Goal: Task Accomplishment & Management: Complete application form

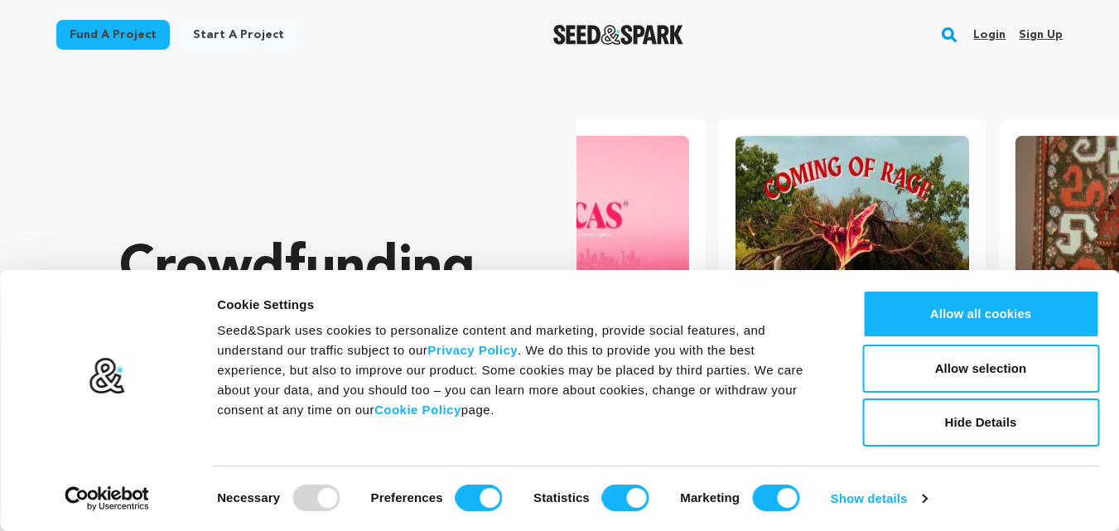
scroll to position [0, 293]
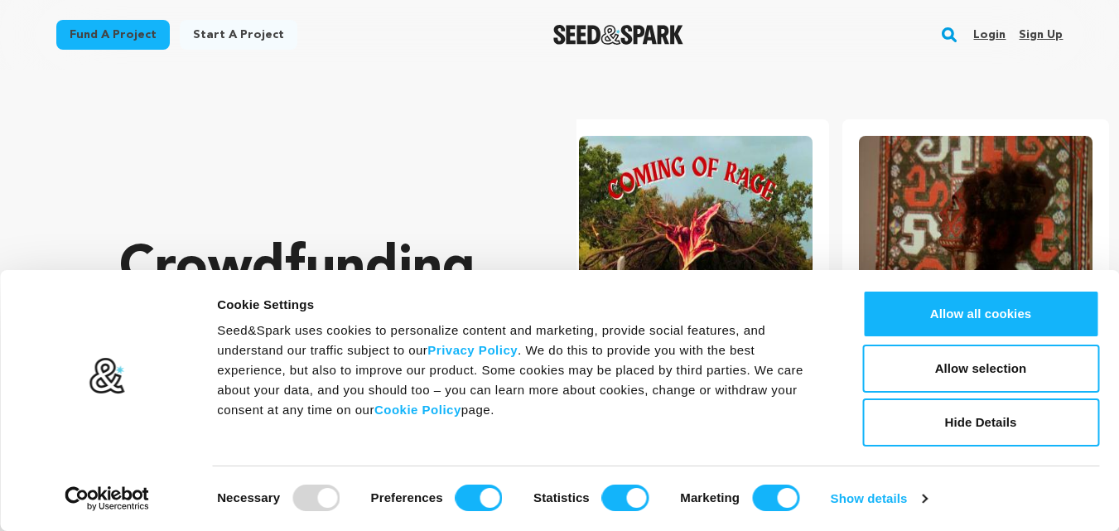
click at [1032, 39] on link "Sign up" at bounding box center [1041, 35] width 44 height 27
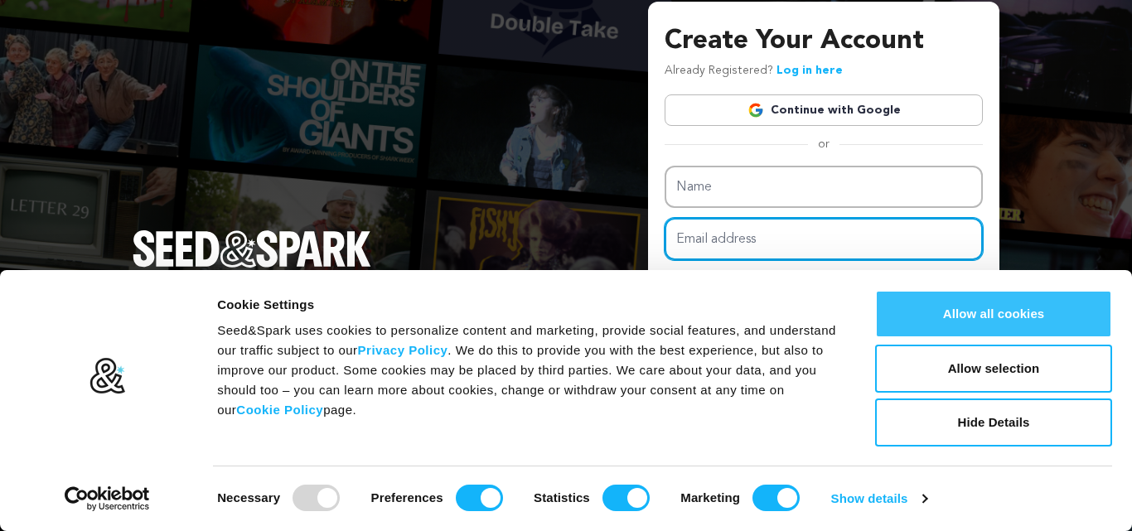
type input "stairhoppermoversboston@gmail.com"
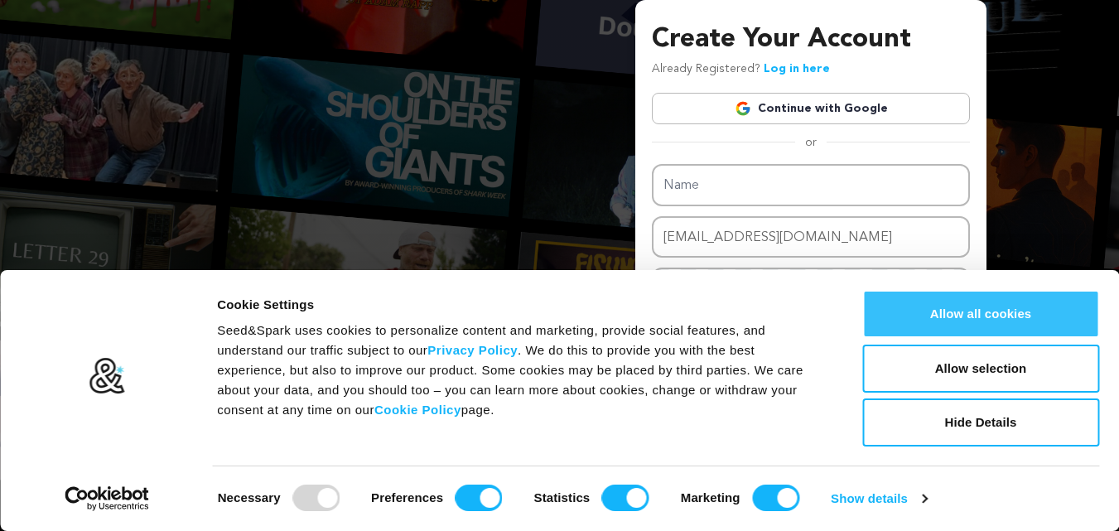
click at [970, 329] on button "Allow all cookies" at bounding box center [981, 314] width 237 height 48
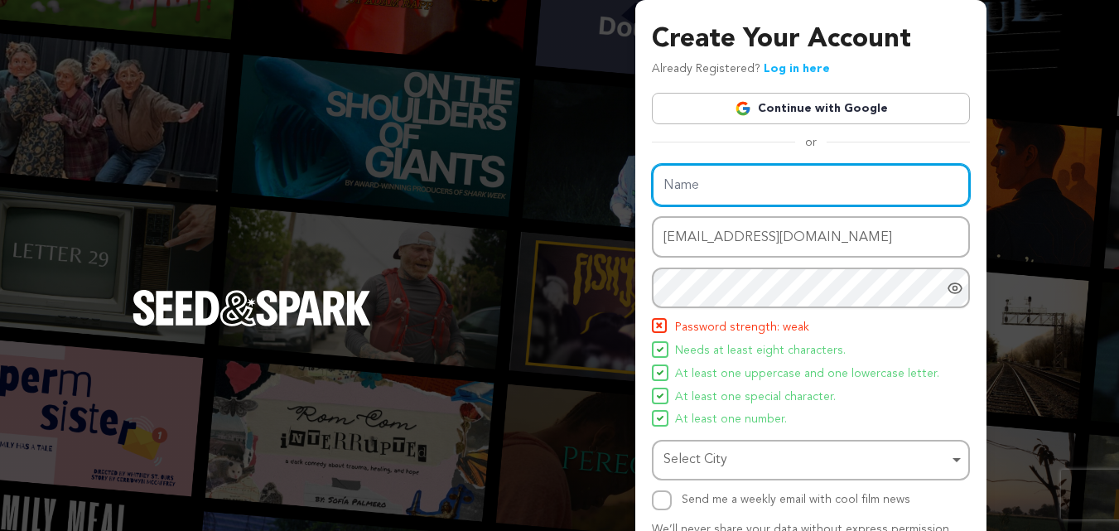
click at [723, 200] on input "Name" at bounding box center [811, 185] width 318 height 42
type input "Stairhopper Movers - Boston"
drag, startPoint x: 844, startPoint y: 165, endPoint x: 538, endPoint y: 231, distance: 313.7
click at [538, 231] on div "Create Your Account Already Registered? Log in here Continue with Google or eyJ…" at bounding box center [559, 324] width 1119 height 649
click at [743, 180] on input "Name" at bounding box center [811, 185] width 318 height 42
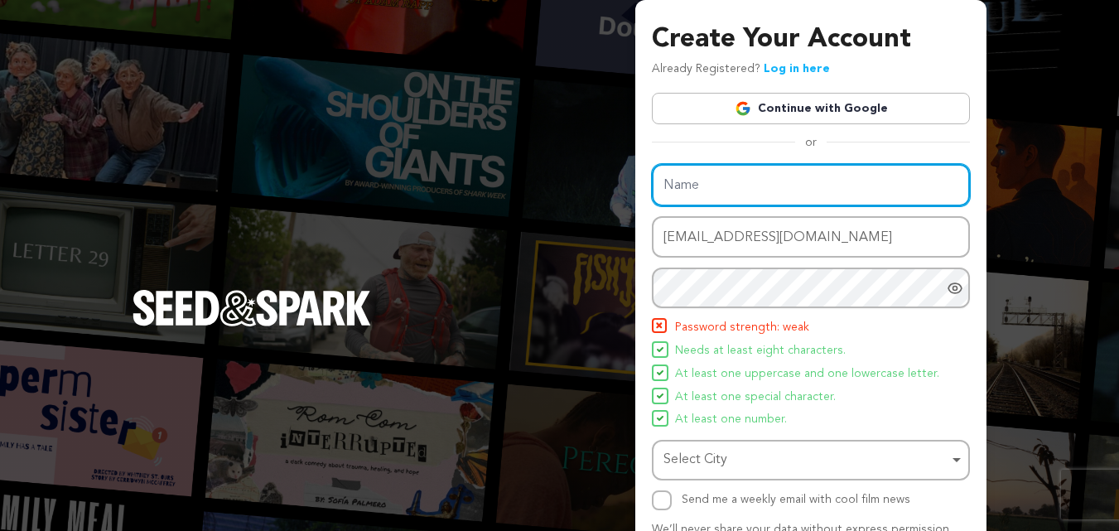
paste input "Stairhopper Movers - Boston"
type input "Stairhopper Movers - Boston"
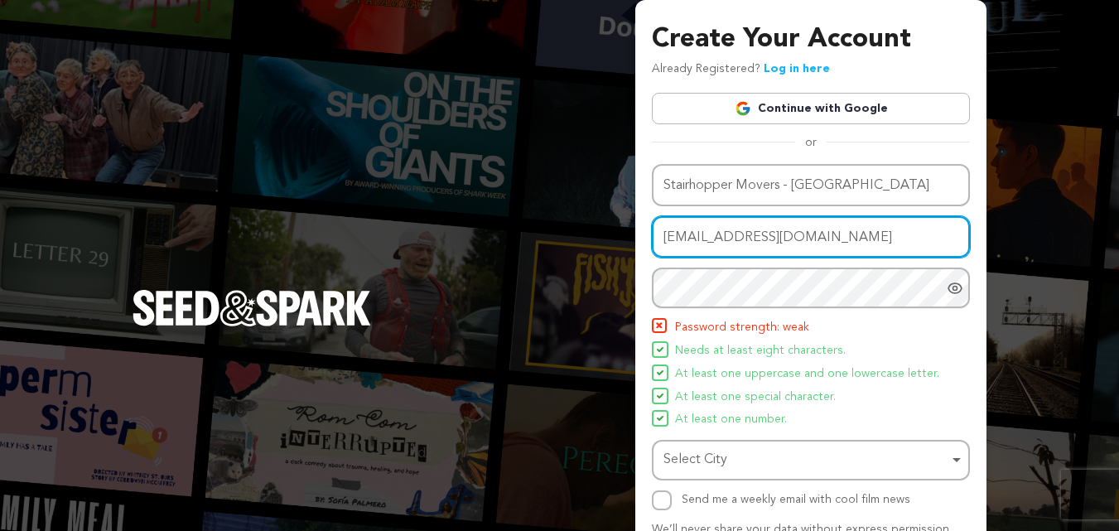
click at [682, 236] on input "[EMAIL_ADDRESS][DOMAIN_NAME]" at bounding box center [811, 237] width 318 height 42
drag, startPoint x: 667, startPoint y: 233, endPoint x: 850, endPoint y: 197, distance: 186.5
click at [850, 197] on div "Name Stairhopper Movers - Boston Email address stairhoppermoversboston@gmail.co…" at bounding box center [811, 337] width 318 height 346
drag, startPoint x: 893, startPoint y: 227, endPoint x: 626, endPoint y: 252, distance: 268.0
click at [626, 252] on div "Create Your Account Already Registered? Log in here Continue with Google or eyJ…" at bounding box center [559, 324] width 1119 height 649
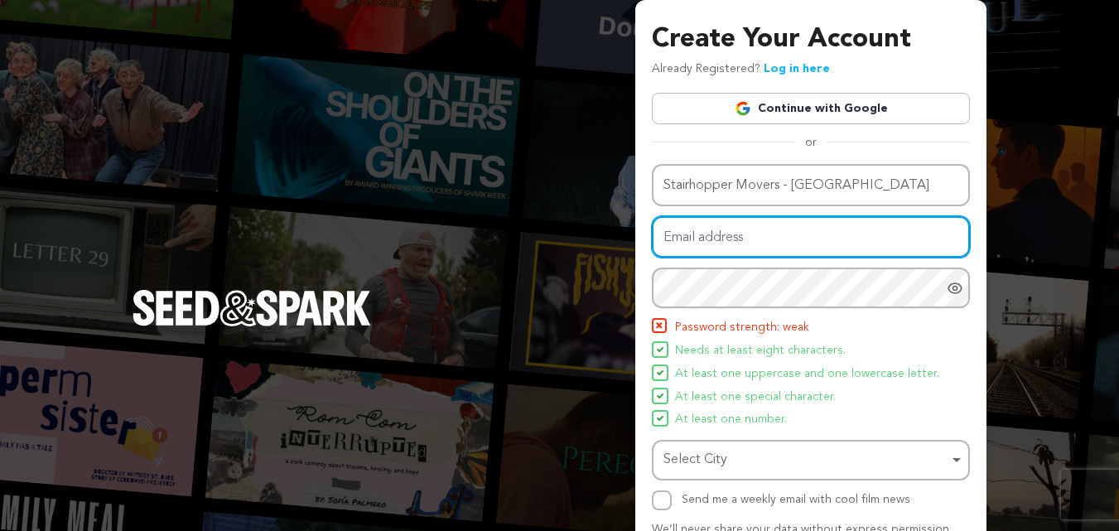
click at [696, 235] on input "Email address" at bounding box center [811, 237] width 318 height 42
paste input "[EMAIL_ADDRESS][DOMAIN_NAME]"
type input "[EMAIL_ADDRESS][DOMAIN_NAME]"
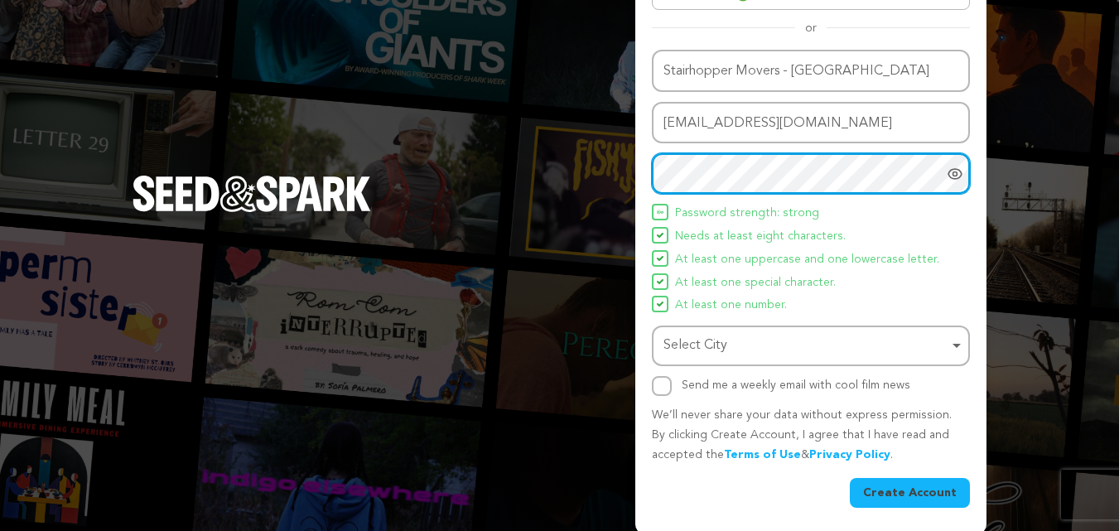
scroll to position [118, 0]
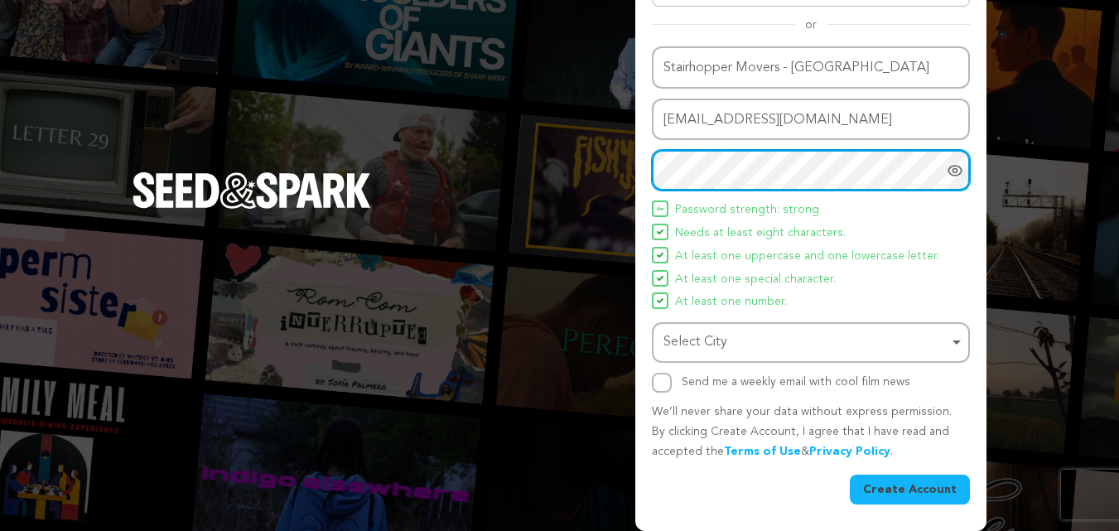
click at [675, 350] on div "Select City Remove item" at bounding box center [806, 343] width 285 height 24
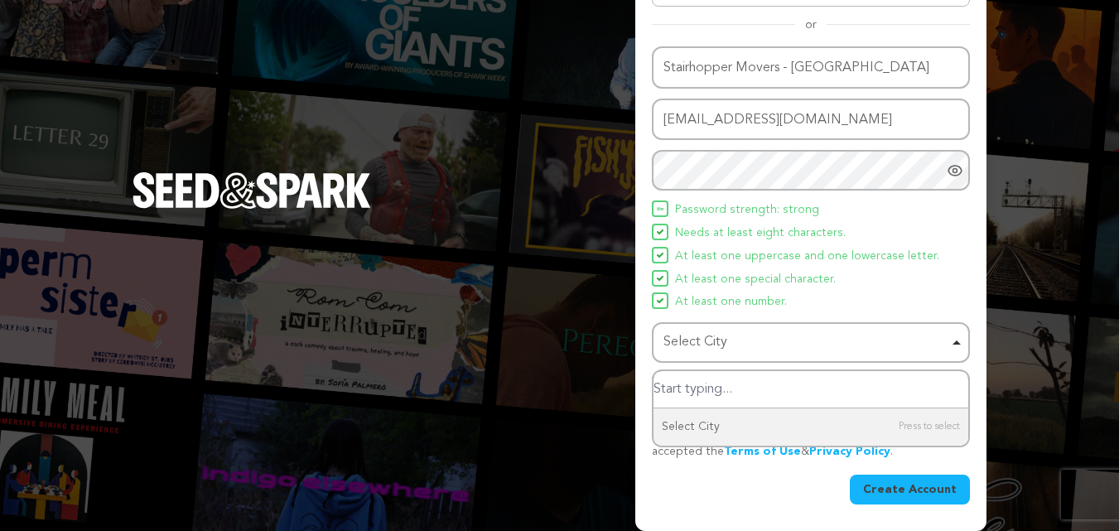
click at [708, 392] on input "Select City" at bounding box center [811, 389] width 315 height 37
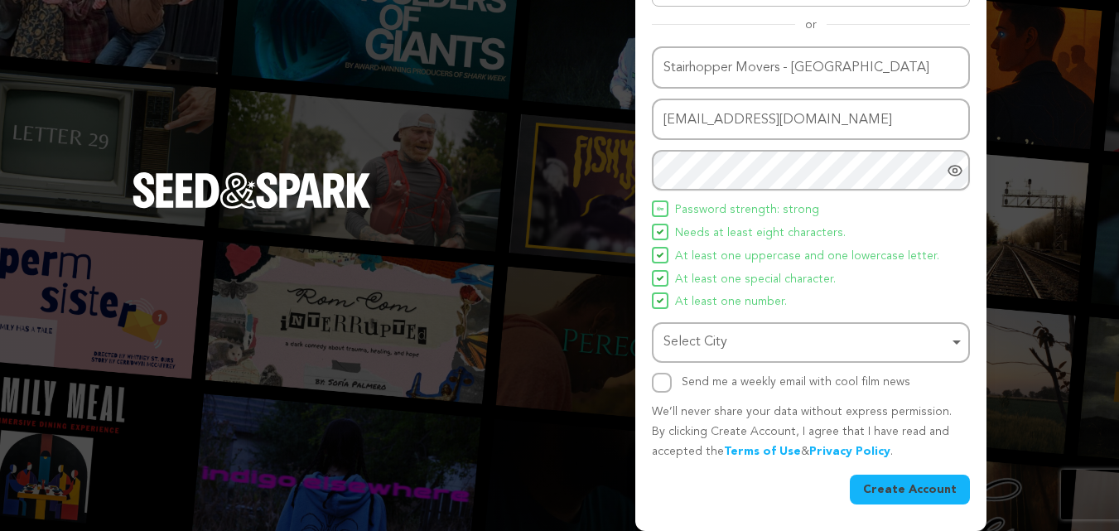
click at [693, 334] on div "Select City Remove item" at bounding box center [806, 343] width 285 height 24
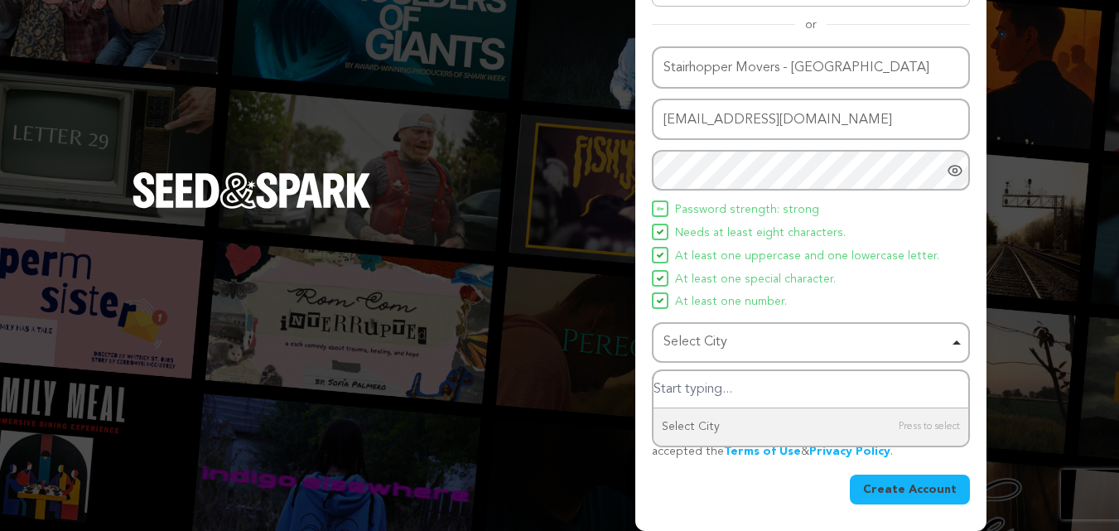
click at [687, 379] on input "Select City" at bounding box center [811, 389] width 315 height 37
paste input "[GEOGRAPHIC_DATA]"
type input "[GEOGRAPHIC_DATA]"
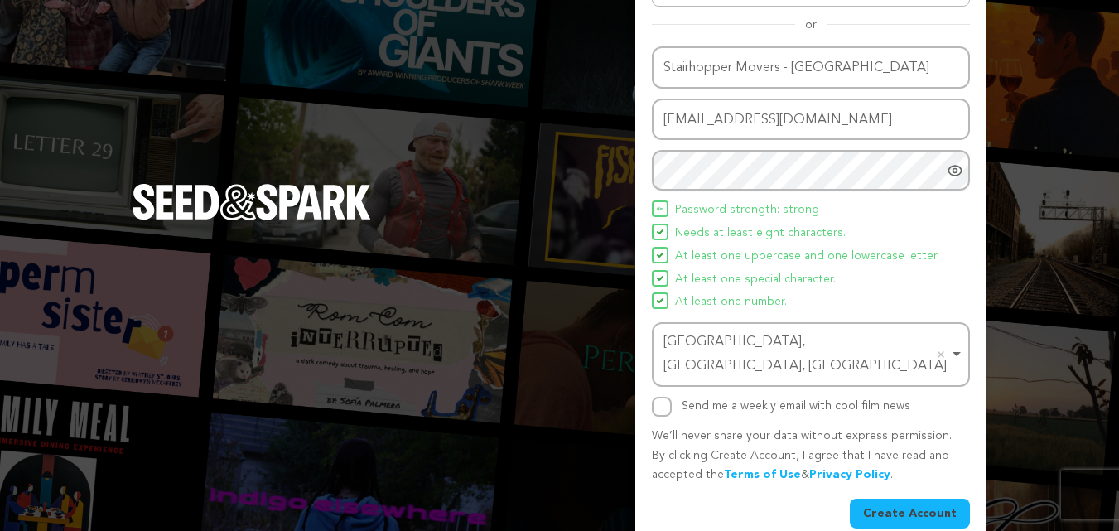
click at [672, 394] on div "Name Stairhopper Movers - Boston Email address stairhoppermoversboston@gmail.co…" at bounding box center [811, 287] width 318 height 482
click at [671, 397] on input "Send me a weekly email with cool film news" at bounding box center [662, 407] width 20 height 20
checkbox input "true"
click at [921, 499] on button "Create Account" at bounding box center [910, 514] width 120 height 30
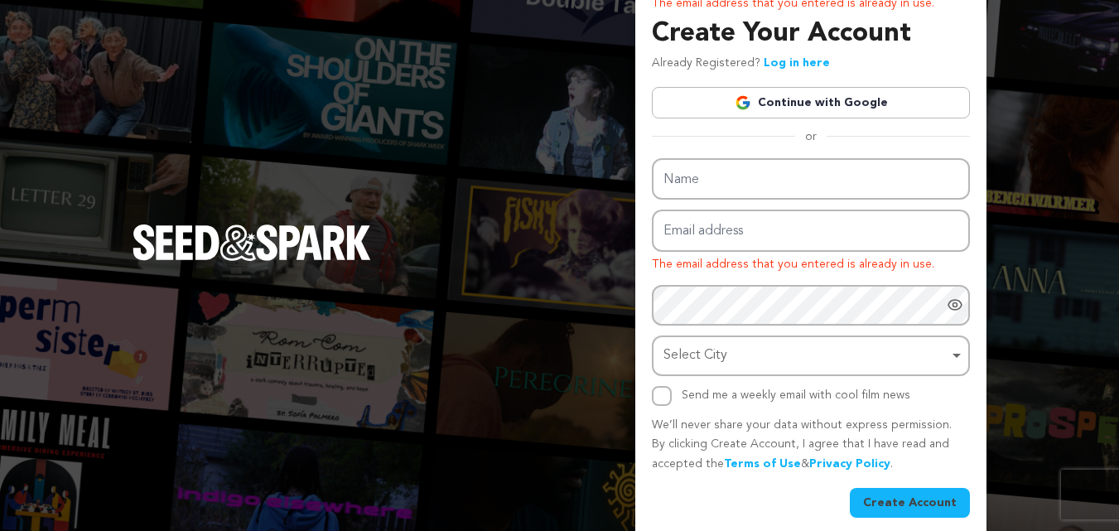
scroll to position [39, 0]
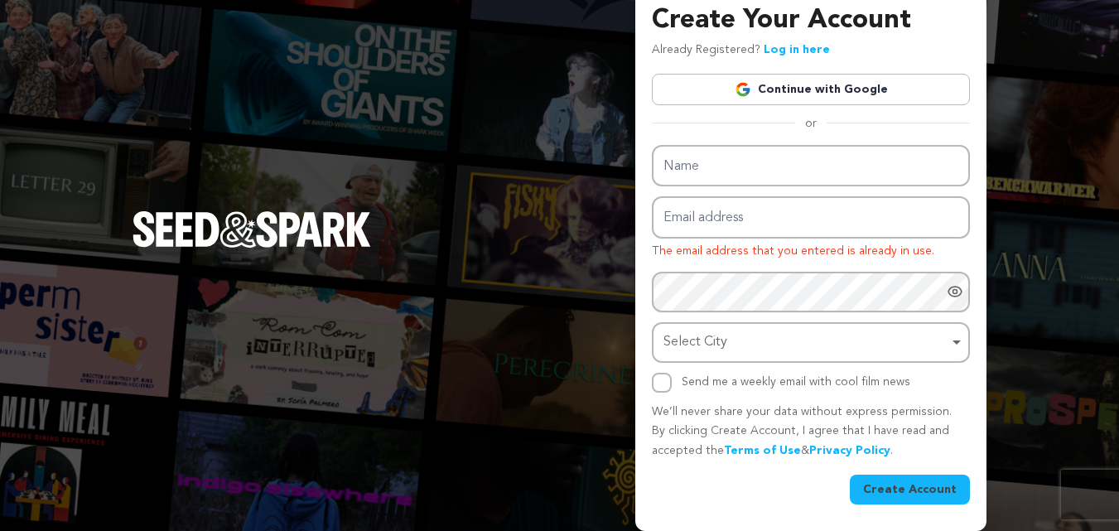
type input "[EMAIL_ADDRESS][DOMAIN_NAME]"
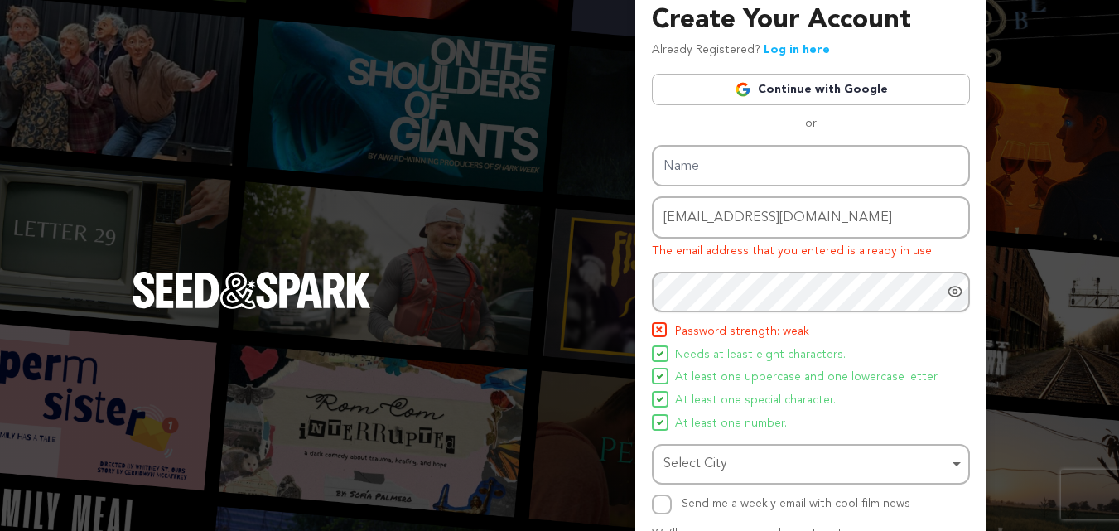
scroll to position [99, 0]
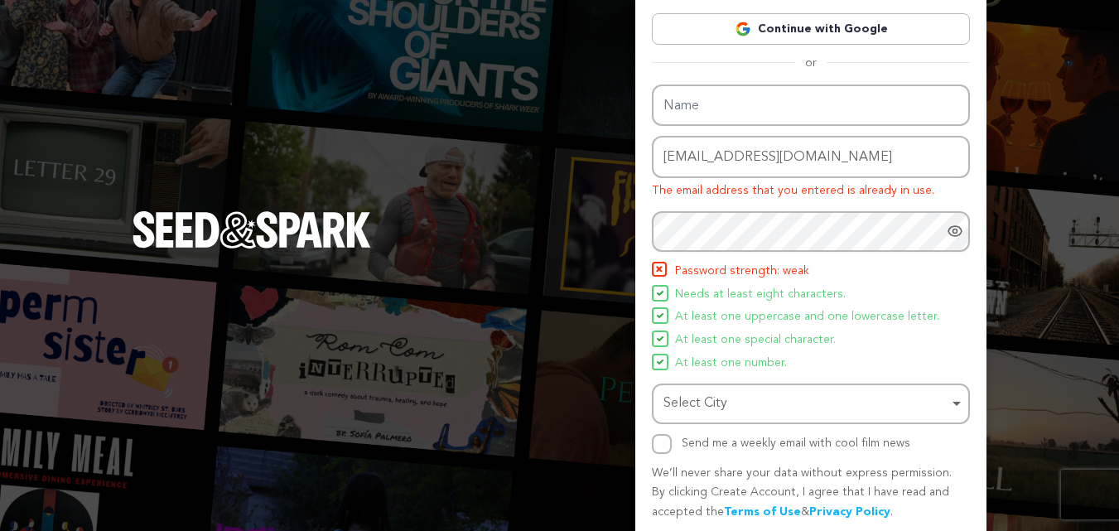
click at [799, 338] on div "Name Email address [EMAIL_ADDRESS][DOMAIN_NAME] The email address that you ente…" at bounding box center [811, 270] width 318 height 370
click at [764, 404] on div "Select City Remove item" at bounding box center [806, 404] width 285 height 24
click at [732, 449] on input "Select City" at bounding box center [811, 451] width 315 height 37
paste input "[GEOGRAPHIC_DATA]"
type input "[GEOGRAPHIC_DATA]"
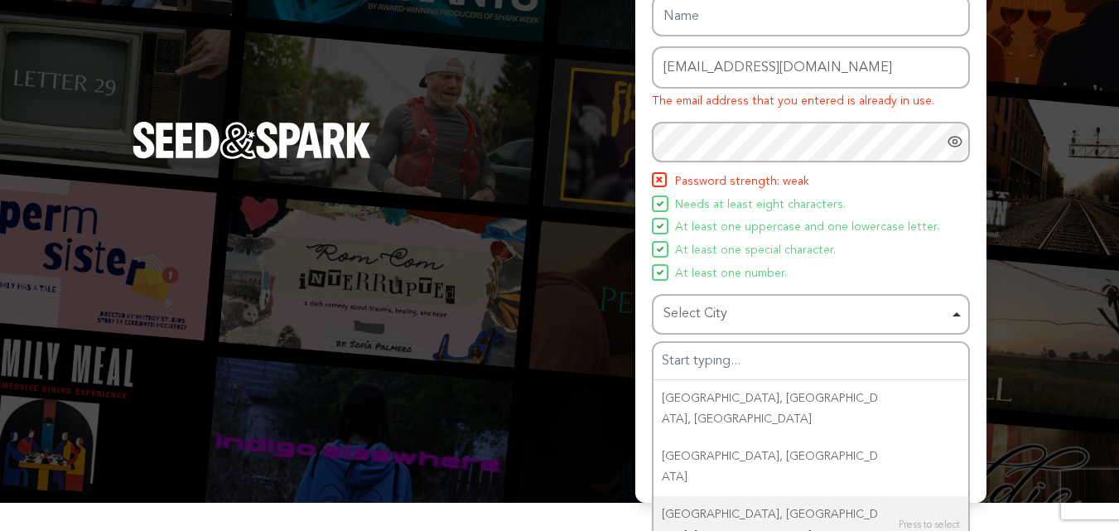
scroll to position [161, 0]
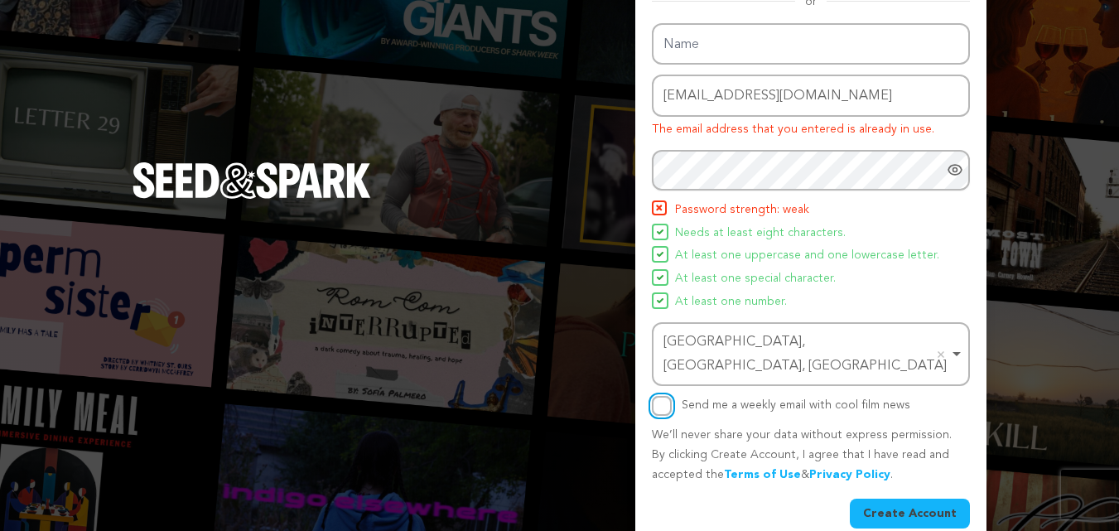
click at [652, 396] on input "Send me a weekly email with cool film news" at bounding box center [662, 406] width 20 height 20
checkbox input "true"
drag, startPoint x: 943, startPoint y: 494, endPoint x: 941, endPoint y: 486, distance: 8.4
click at [942, 499] on button "Create Account" at bounding box center [910, 514] width 120 height 30
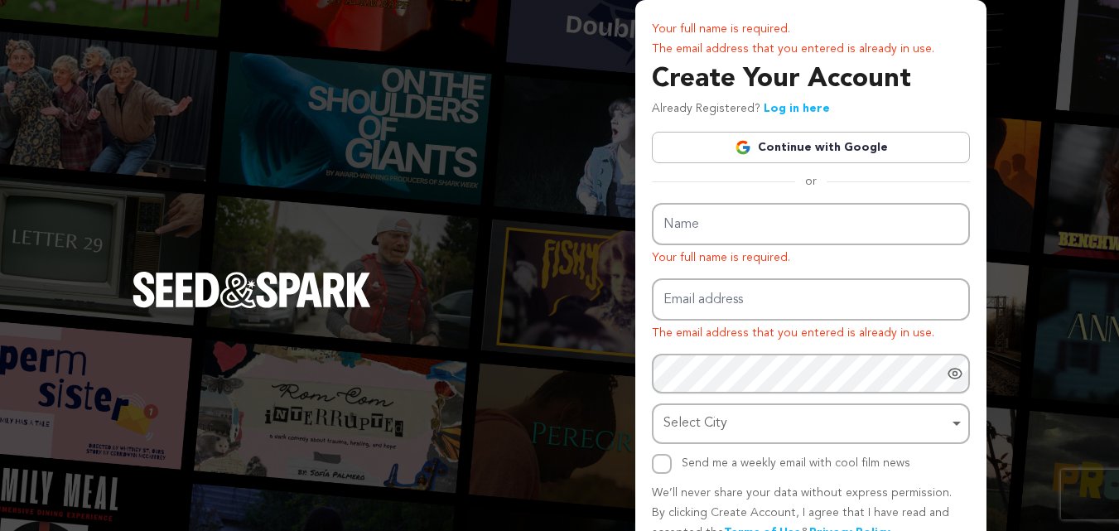
scroll to position [82, 0]
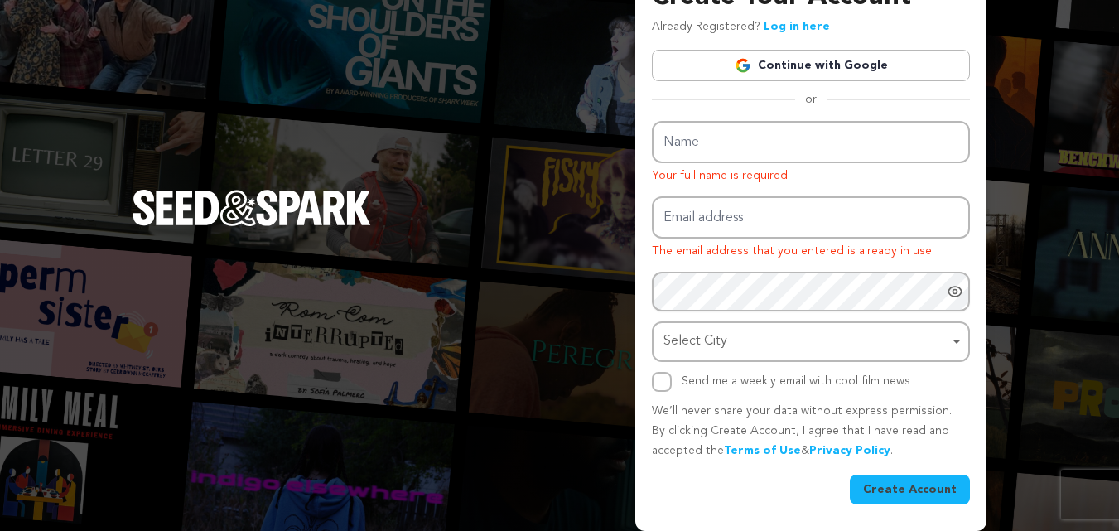
type input "stairhoppermoversboston@gmail.com"
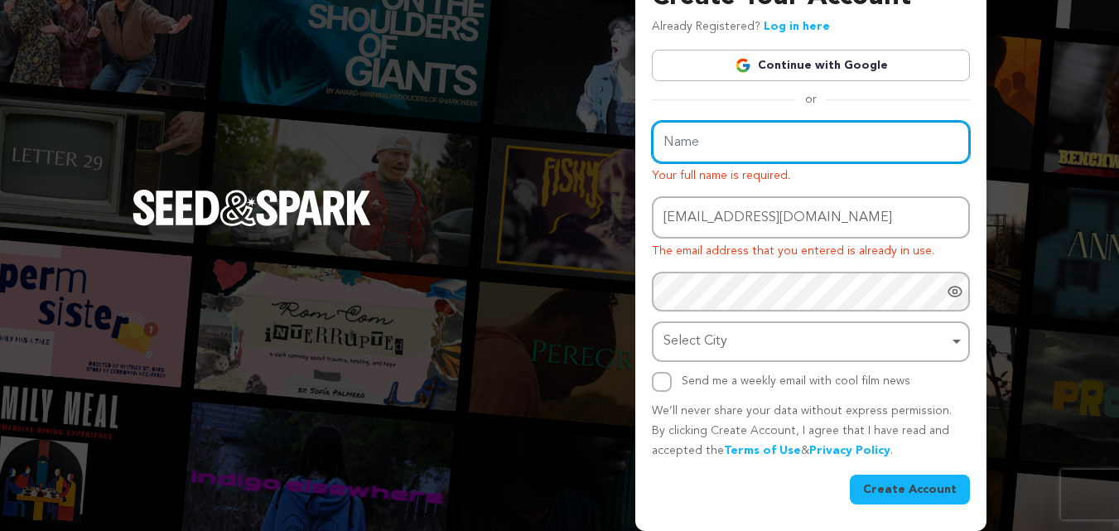
scroll to position [143, 0]
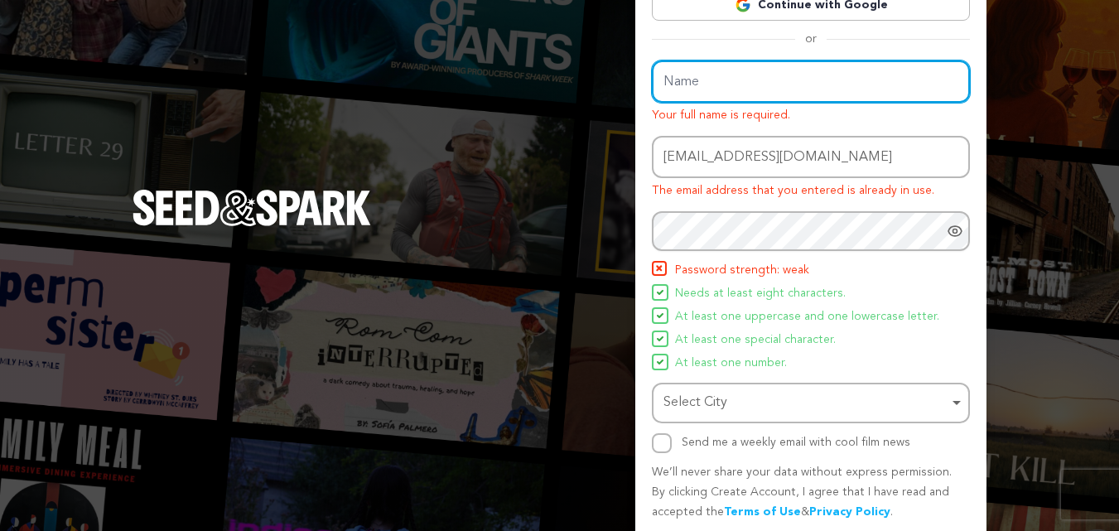
click at [759, 146] on div "Name Your full name is required. Email address stairhoppermoversboston@gmail.co…" at bounding box center [811, 256] width 318 height 393
click at [721, 80] on input "Name" at bounding box center [811, 81] width 318 height 42
